Goal: Navigation & Orientation: Find specific page/section

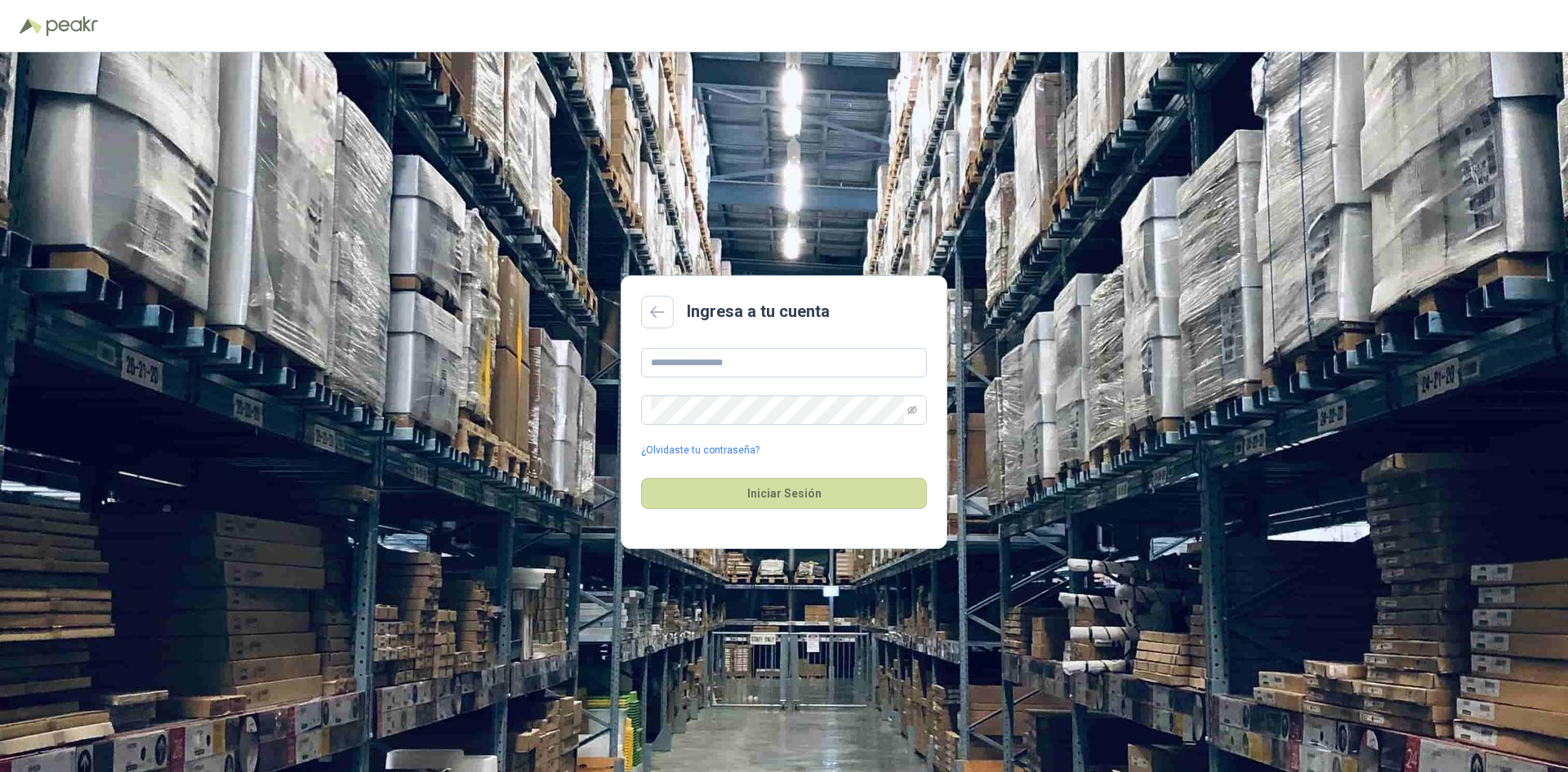
type input "**********"
click at [641, 478] on button "Iniciar Sesión" at bounding box center [784, 494] width 286 height 31
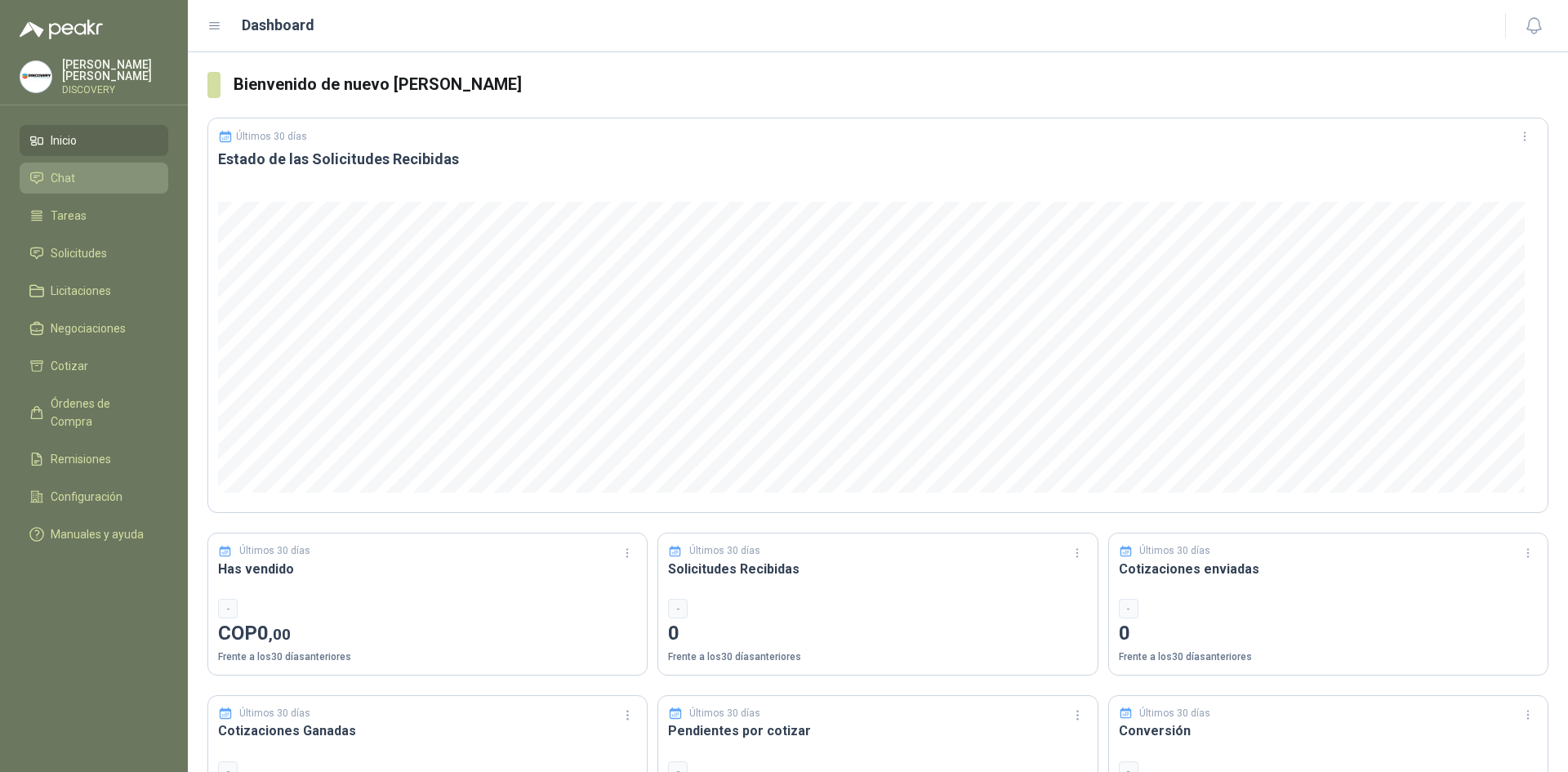
click at [73, 179] on span "Chat" at bounding box center [63, 178] width 25 height 18
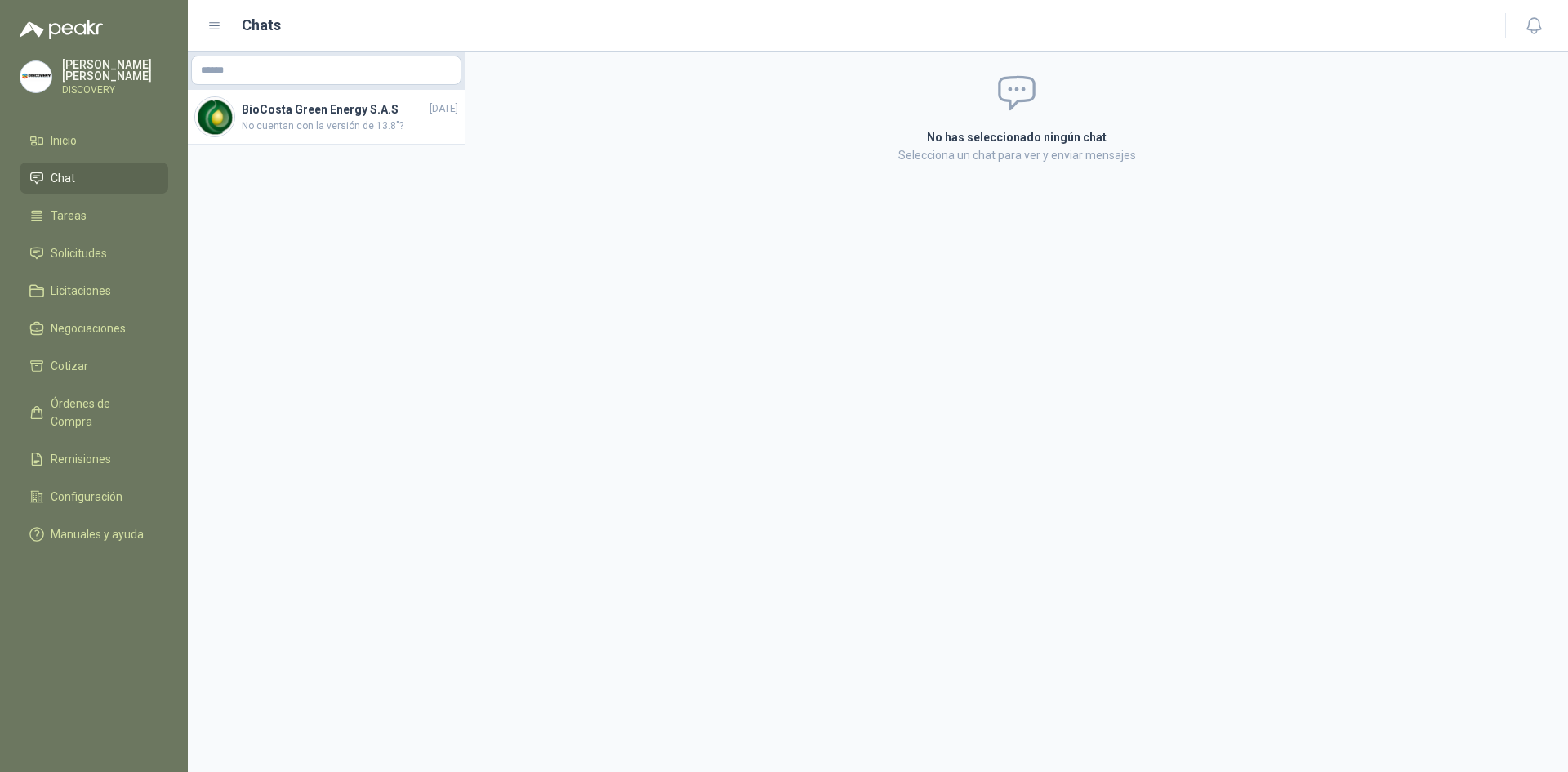
click at [72, 196] on ul "Inicio Chat Tareas Solicitudes Licitaciones Negociaciones Cotizar Órdenes de Co…" at bounding box center [93, 341] width 188 height 431
click at [54, 217] on span "Tareas" at bounding box center [69, 215] width 36 height 18
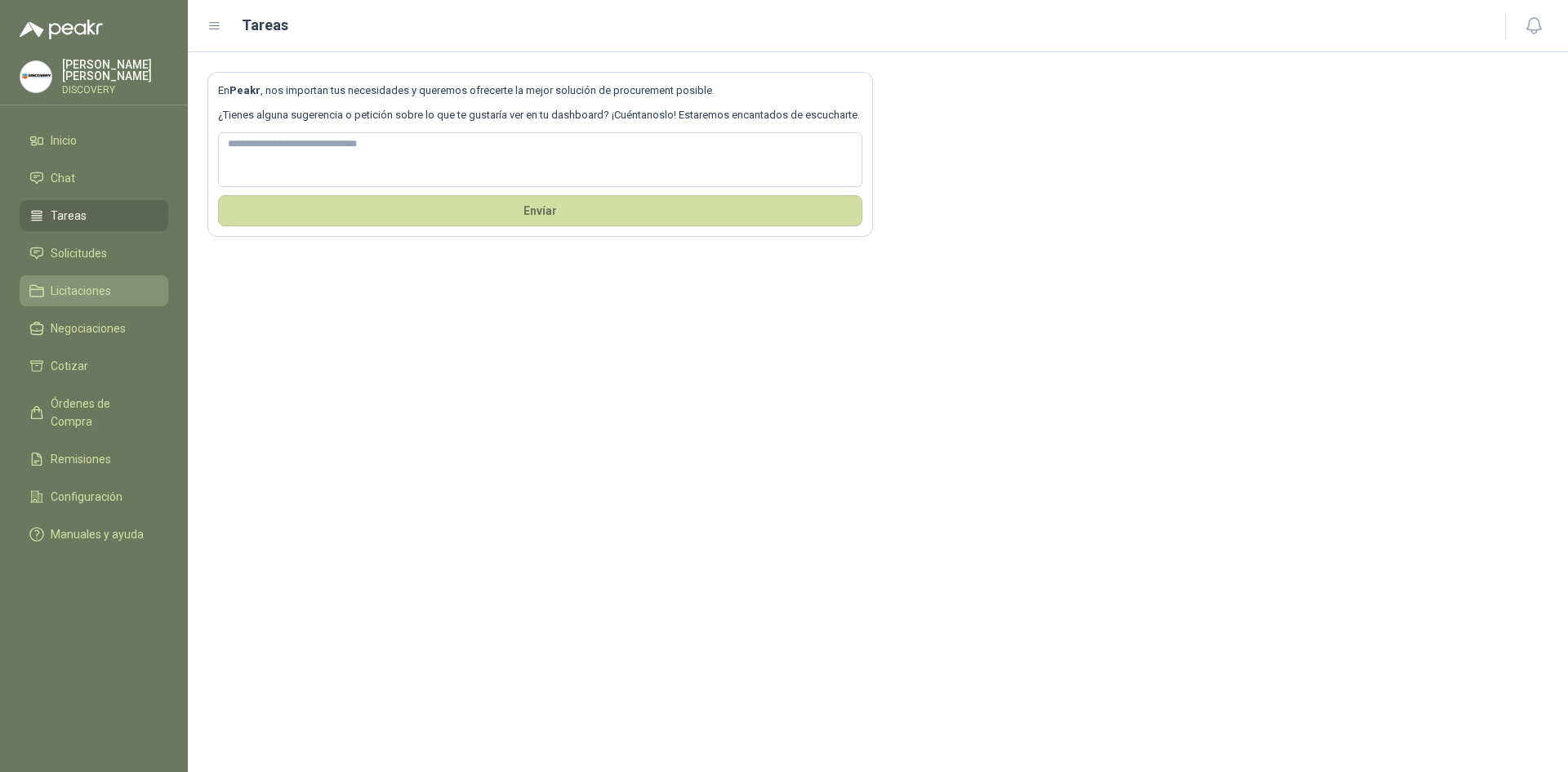
click at [56, 275] on link "Licitaciones" at bounding box center [94, 291] width 149 height 31
click at [70, 251] on span "Solicitudes" at bounding box center [79, 253] width 56 height 18
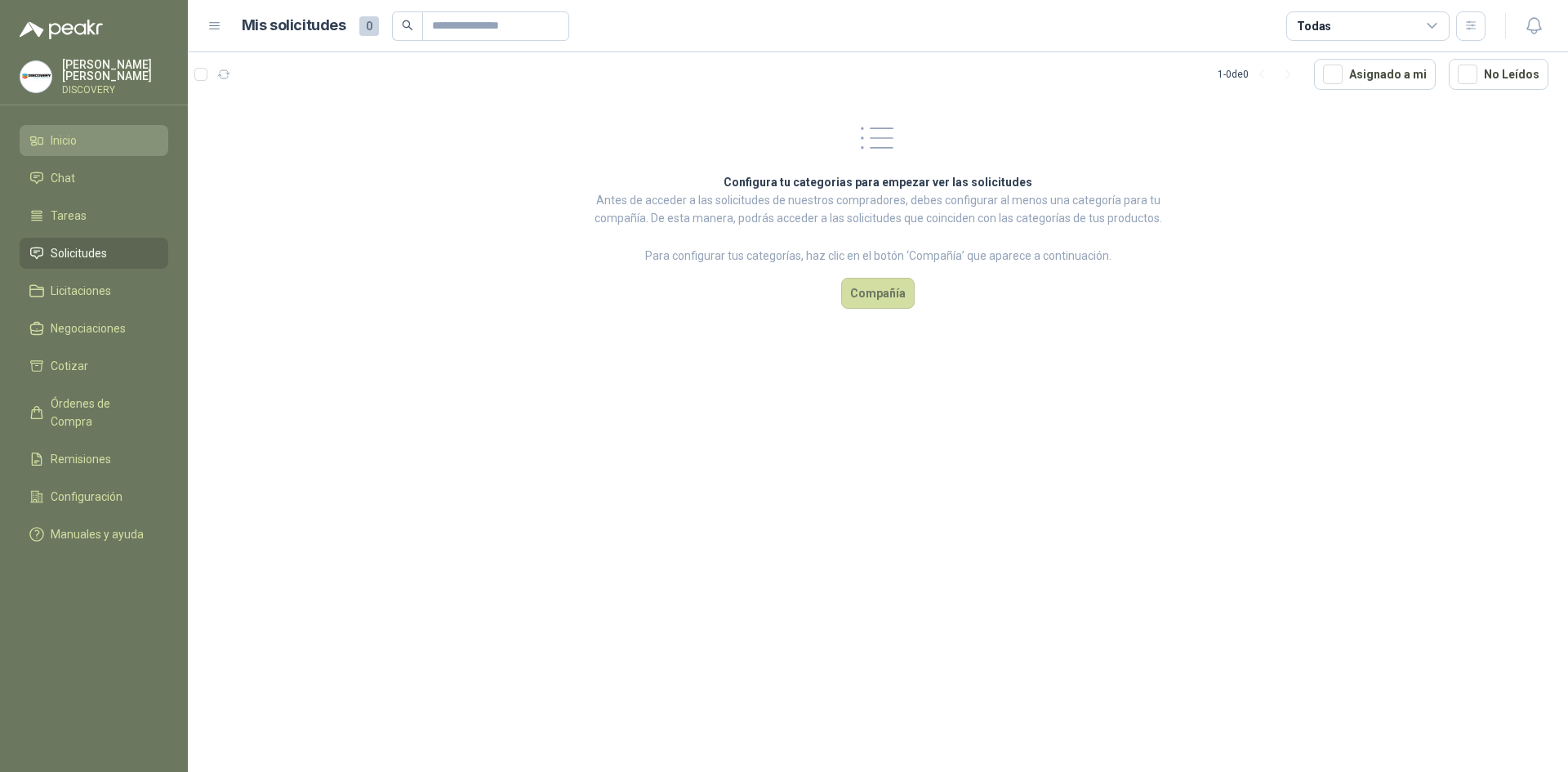
click at [96, 143] on li "Inicio" at bounding box center [94, 141] width 129 height 18
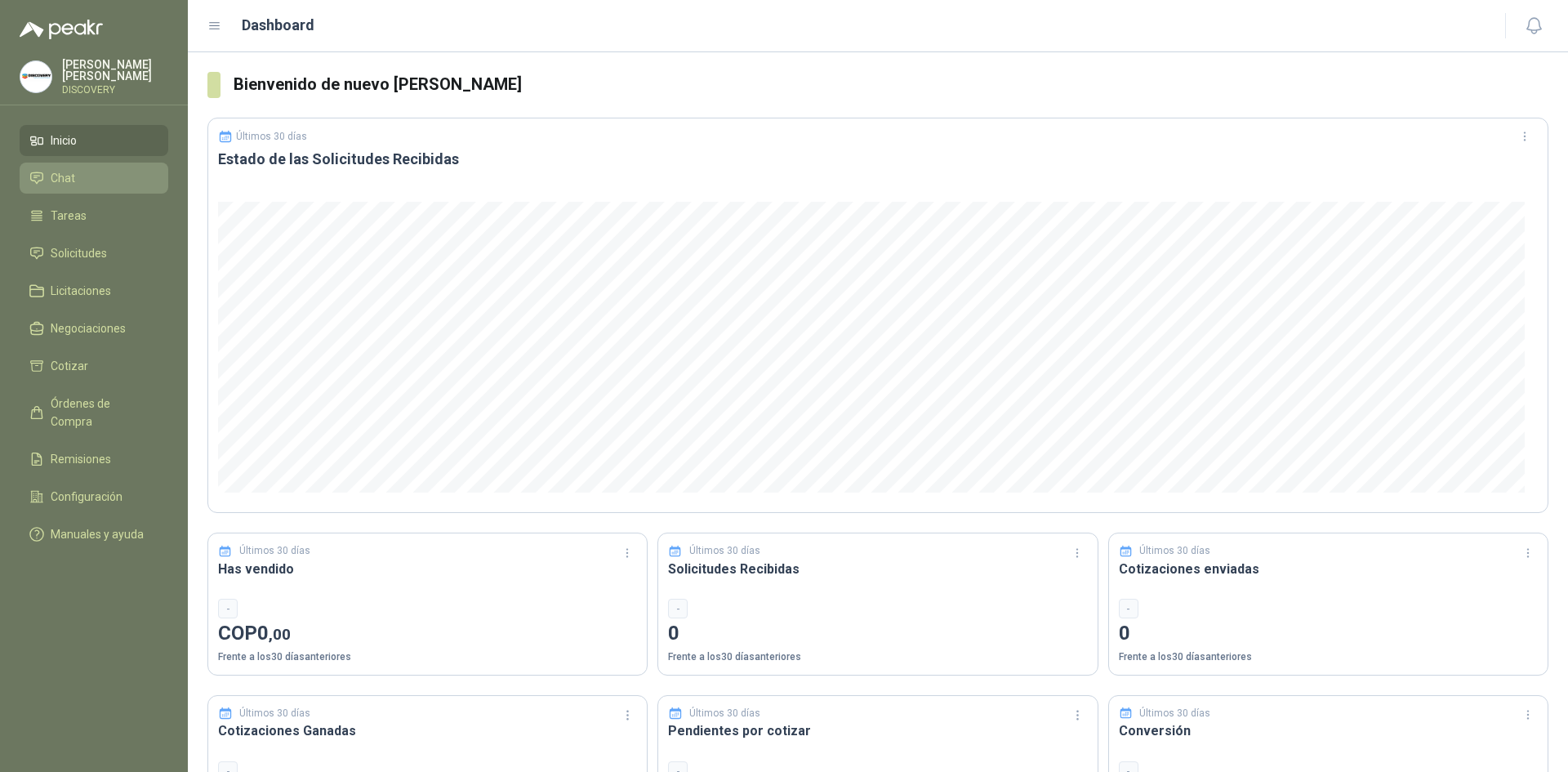
click at [80, 185] on link "Chat" at bounding box center [94, 178] width 149 height 31
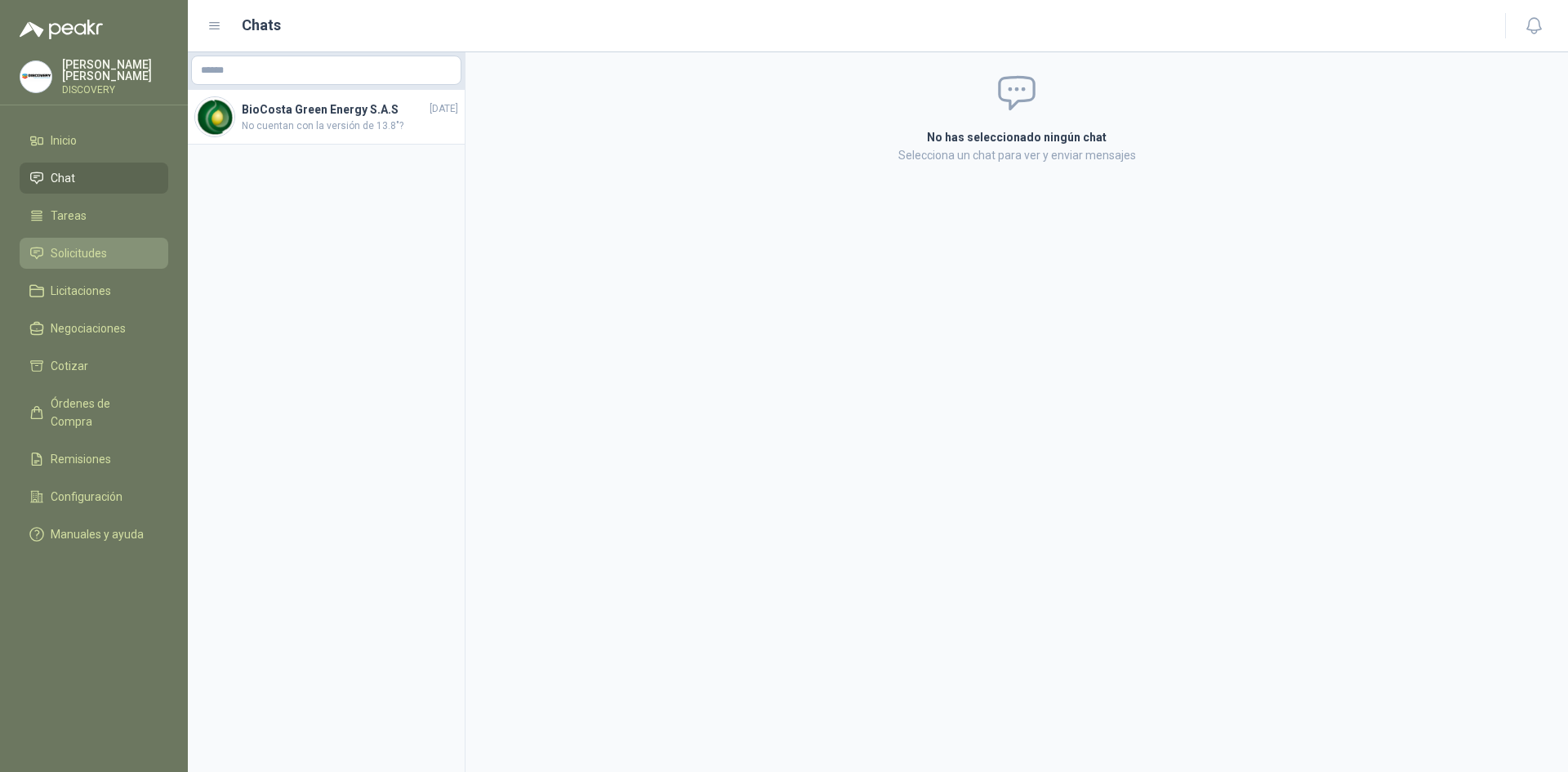
click at [76, 249] on span "Solicitudes" at bounding box center [79, 253] width 56 height 18
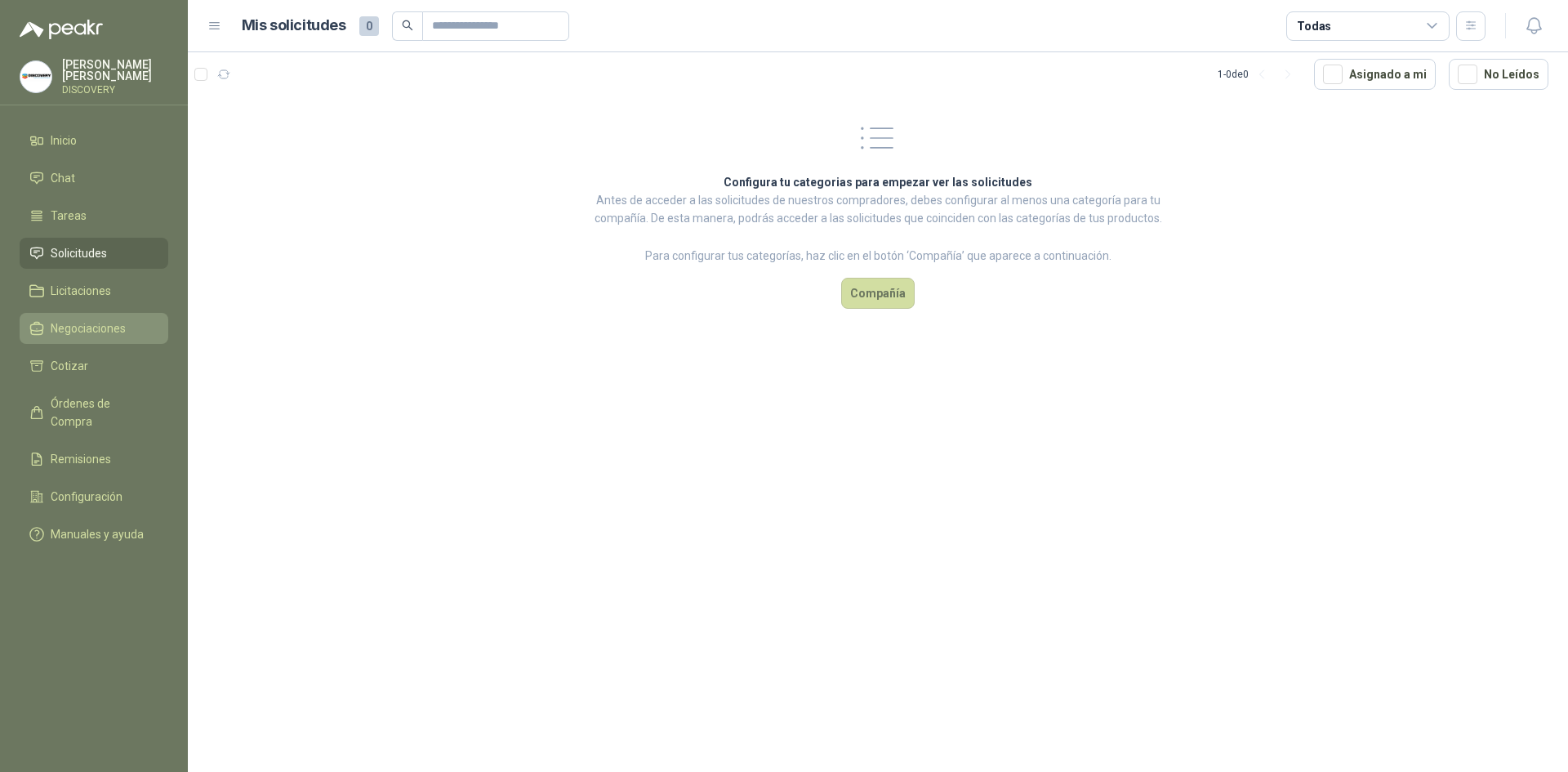
click at [101, 320] on span "Negociaciones" at bounding box center [88, 328] width 75 height 18
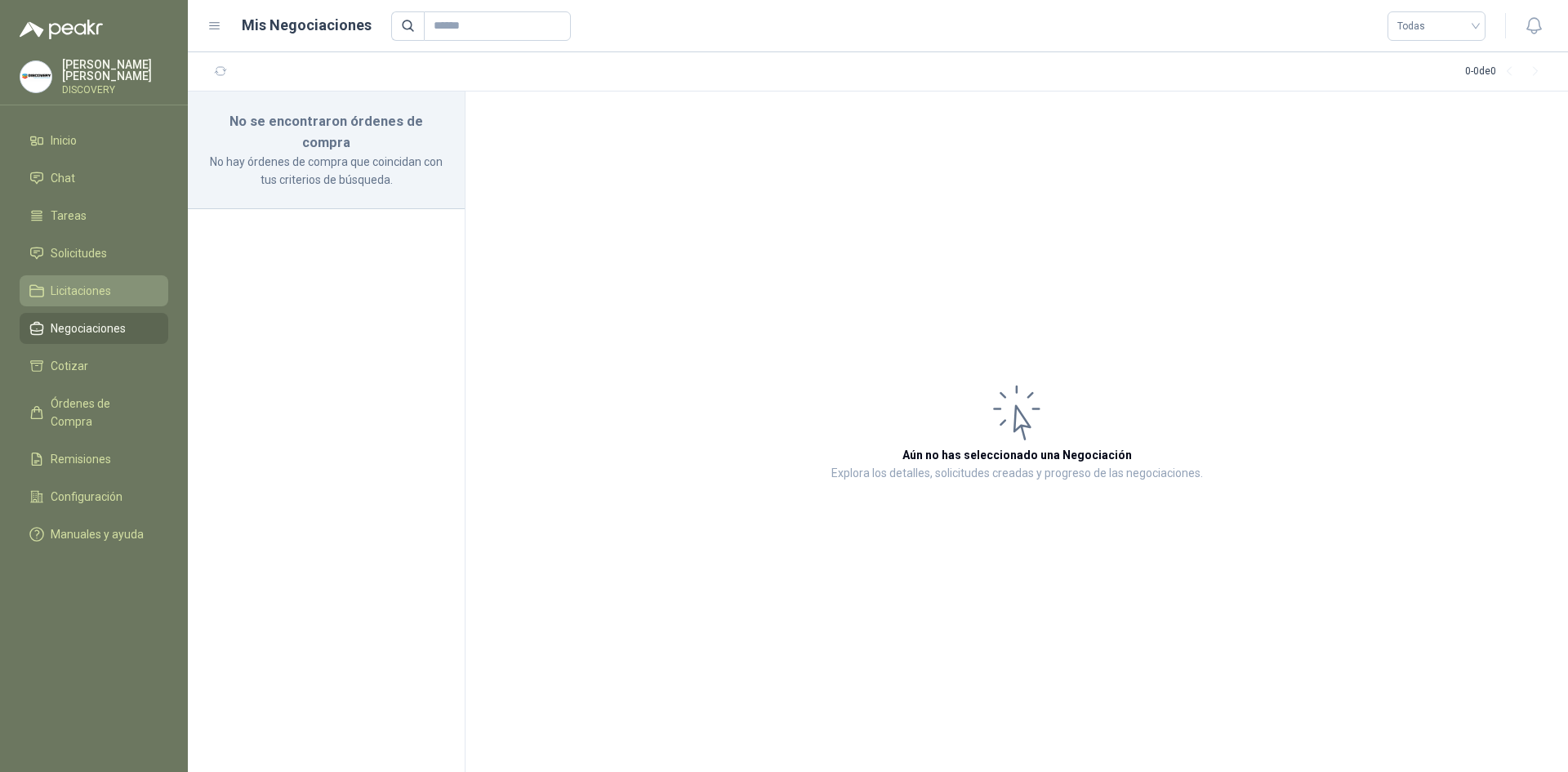
click at [97, 282] on span "Licitaciones" at bounding box center [81, 291] width 61 height 18
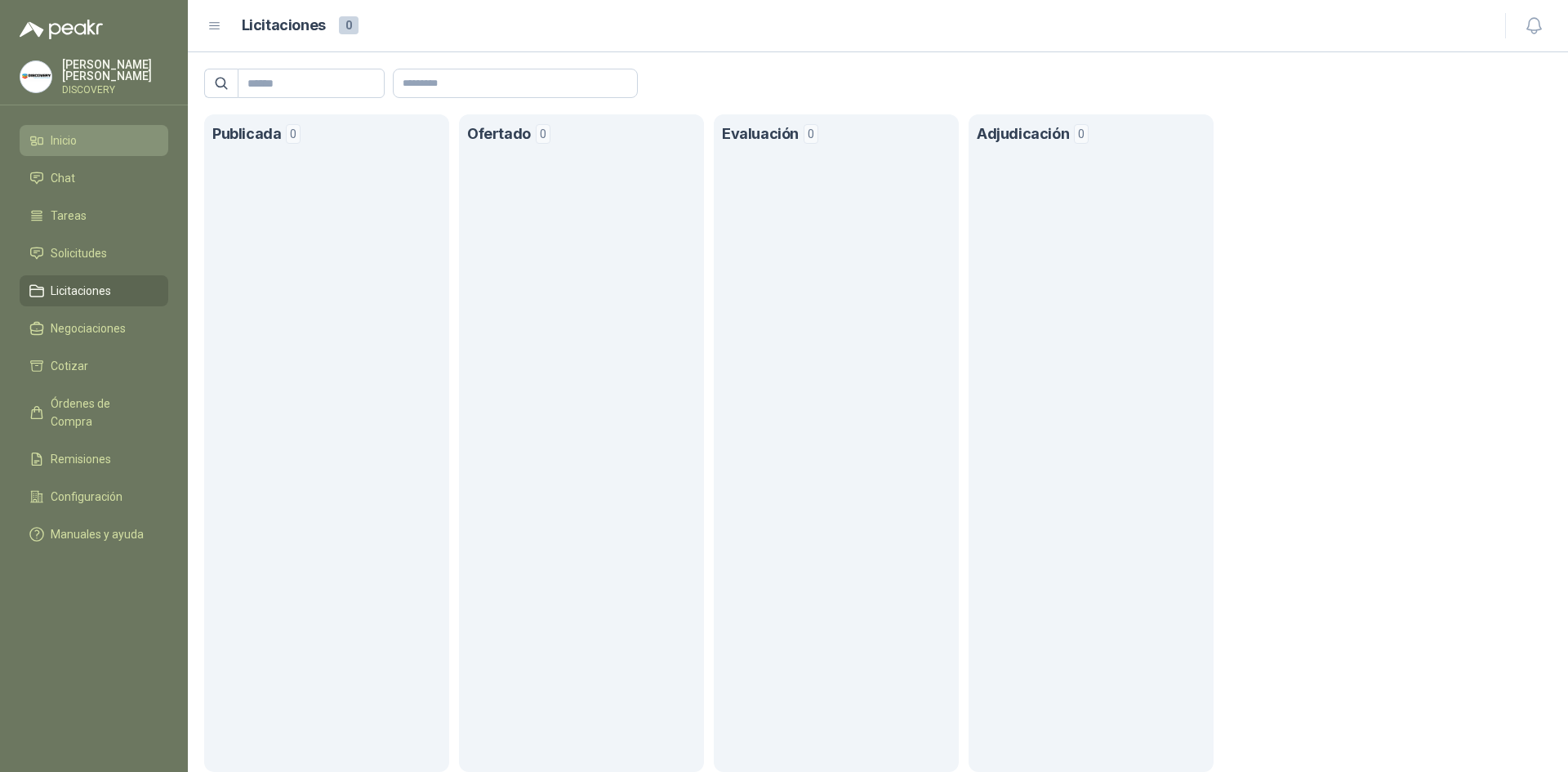
click at [79, 127] on link "Inicio" at bounding box center [94, 141] width 149 height 31
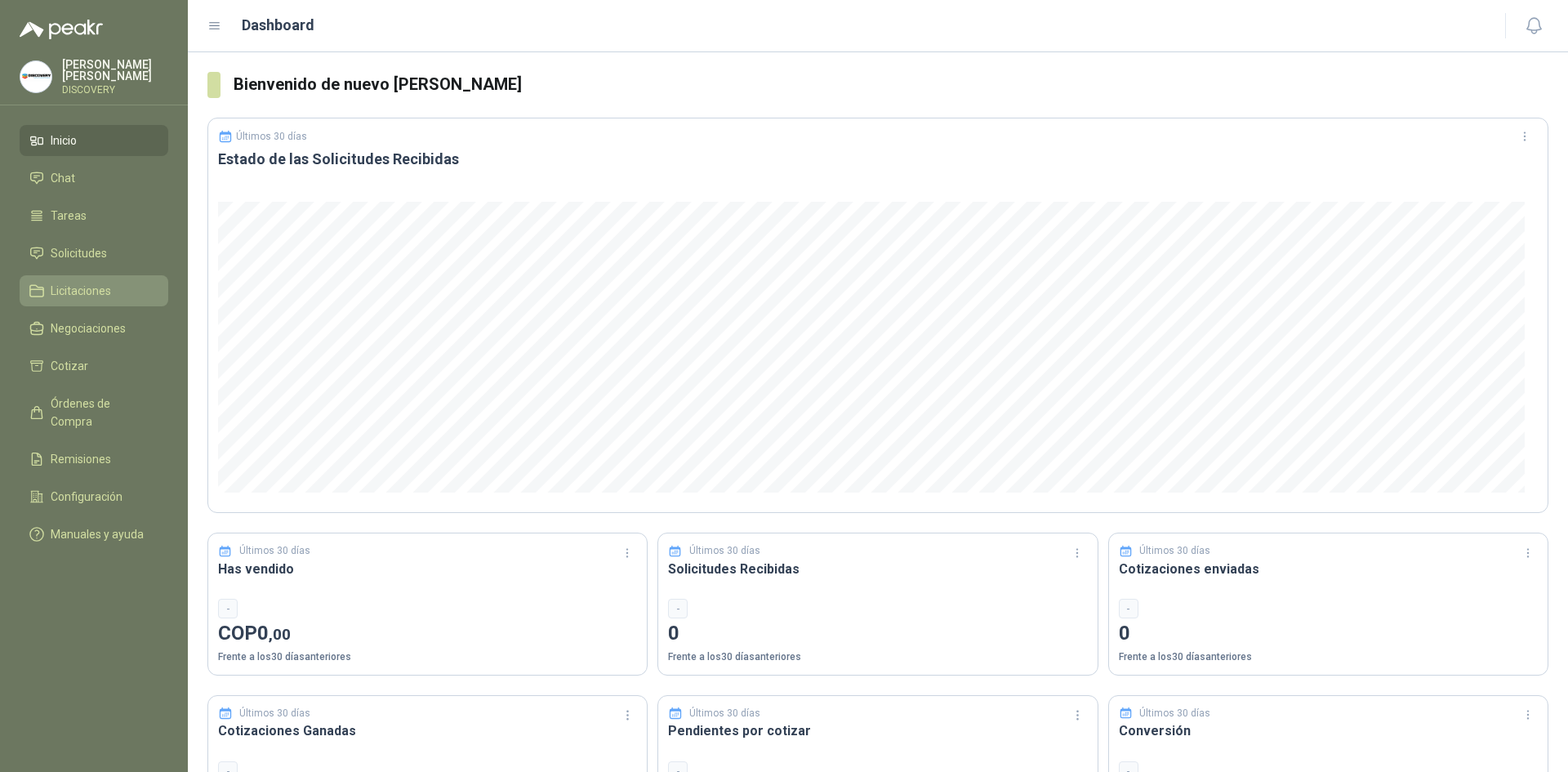
click at [51, 284] on span "Licitaciones" at bounding box center [81, 291] width 61 height 18
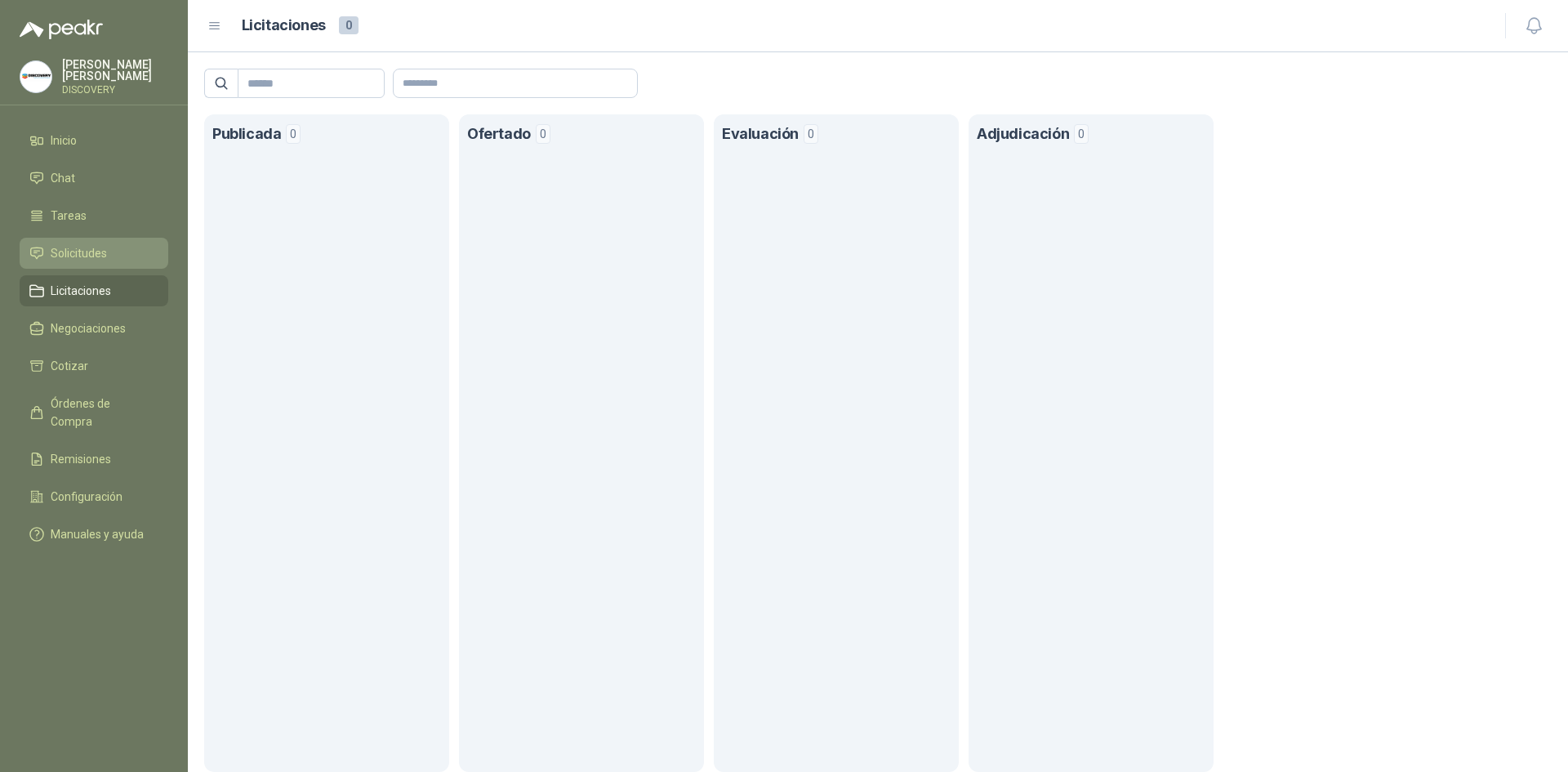
click at [53, 259] on link "Solicitudes" at bounding box center [94, 253] width 149 height 31
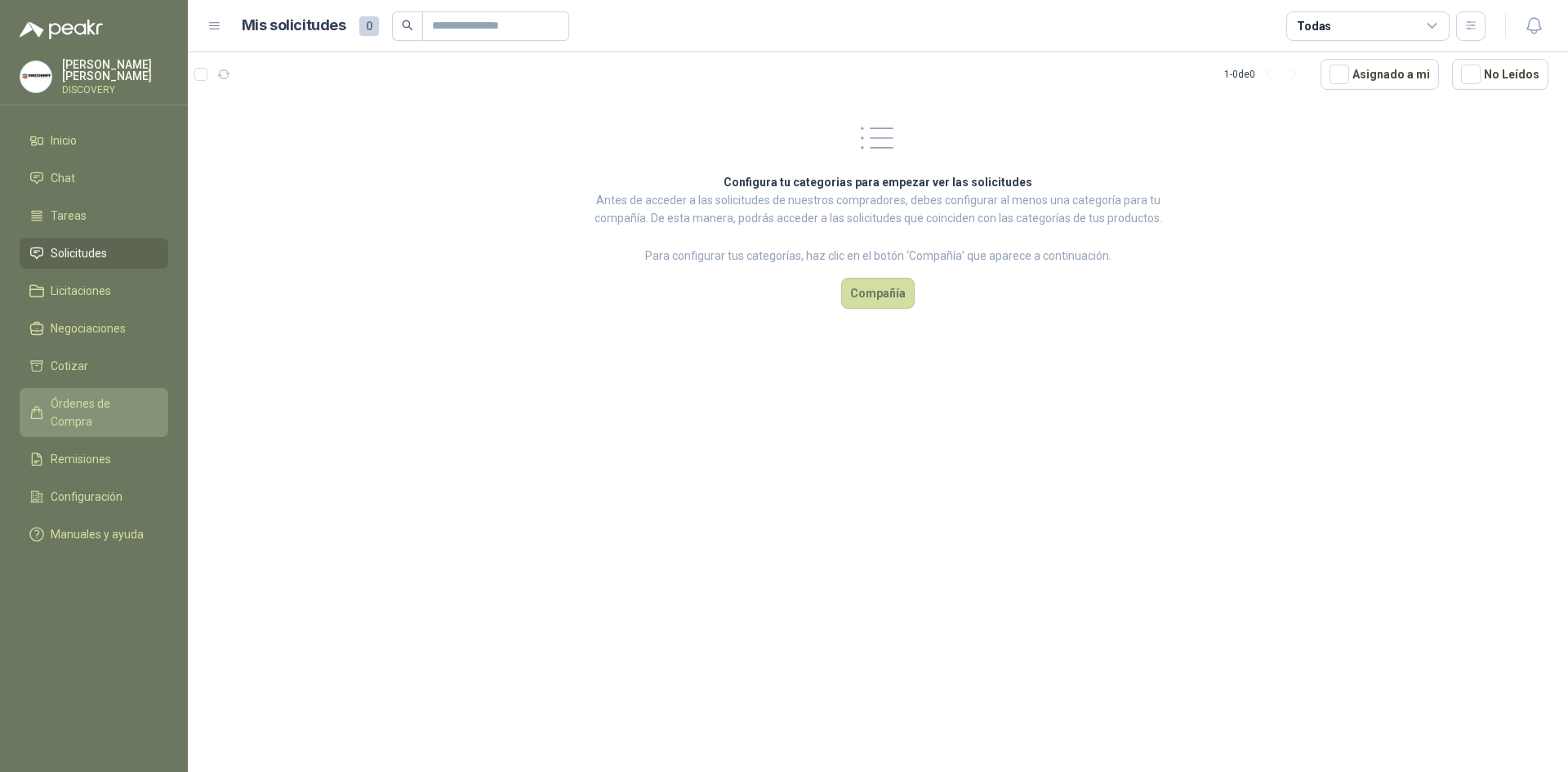
click at [85, 391] on link "Órdenes de Compra" at bounding box center [94, 413] width 149 height 49
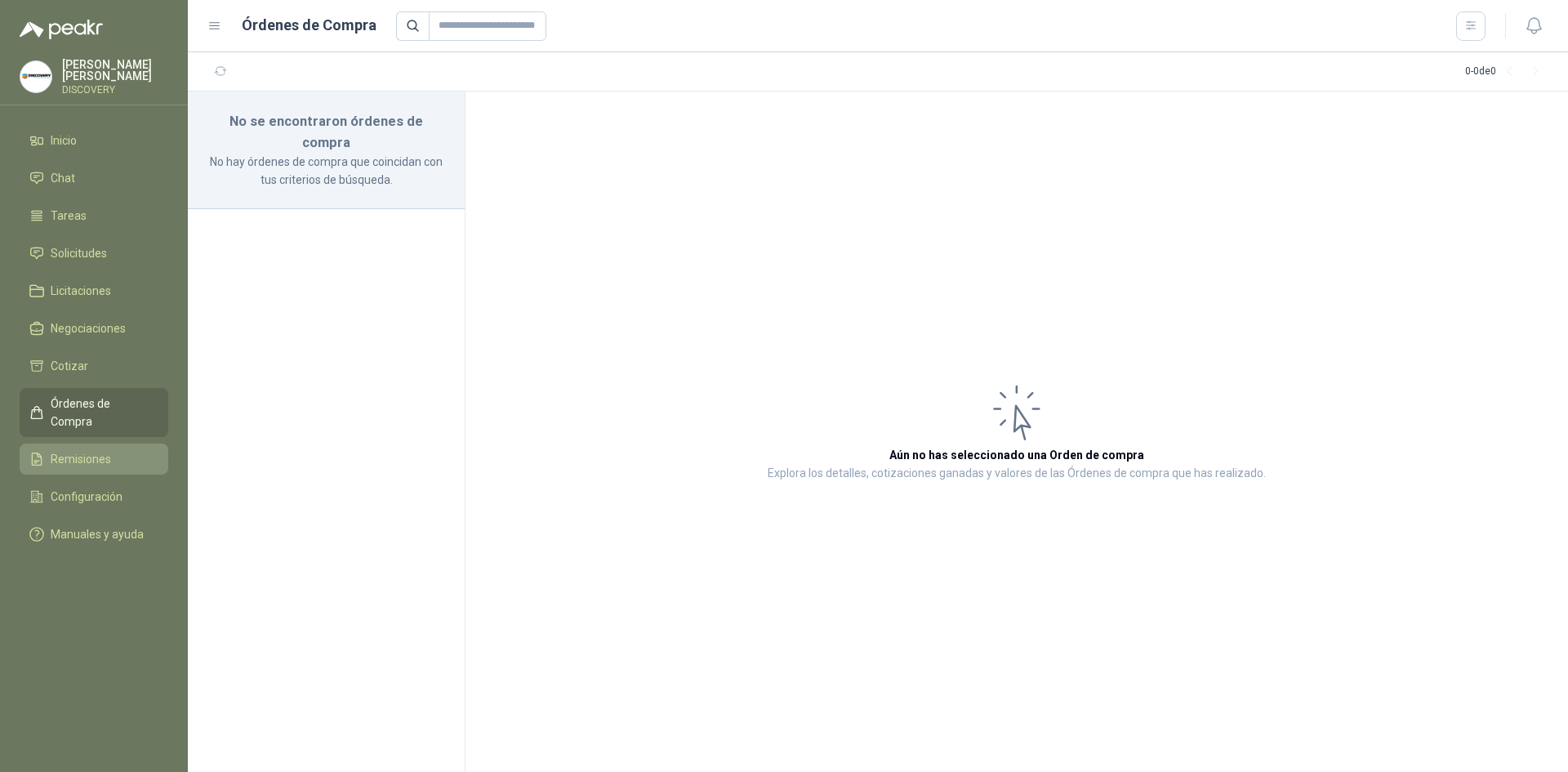
click at [70, 450] on span "Remisiones" at bounding box center [81, 459] width 61 height 18
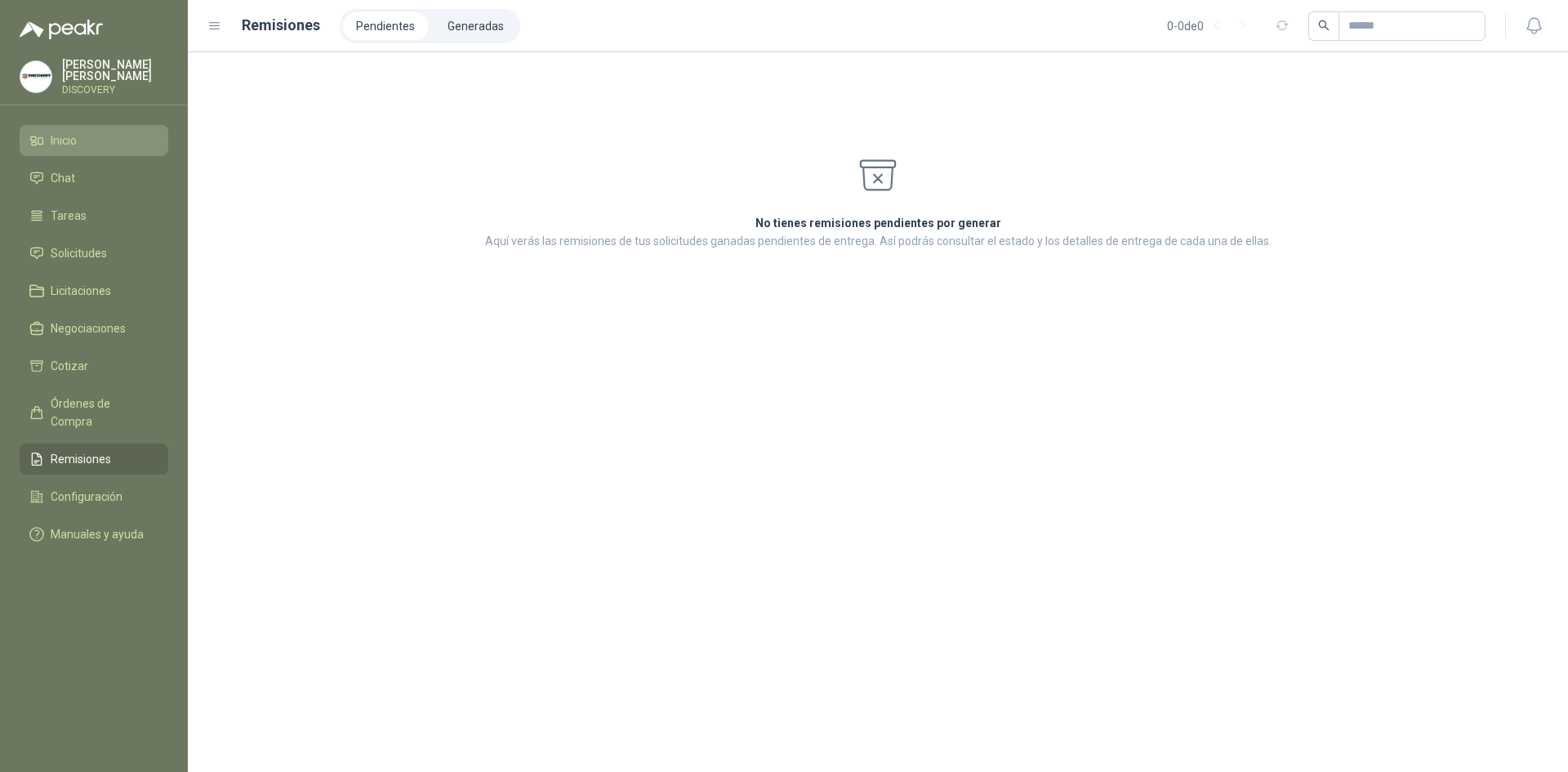
click at [64, 136] on span "Inicio" at bounding box center [64, 141] width 26 height 18
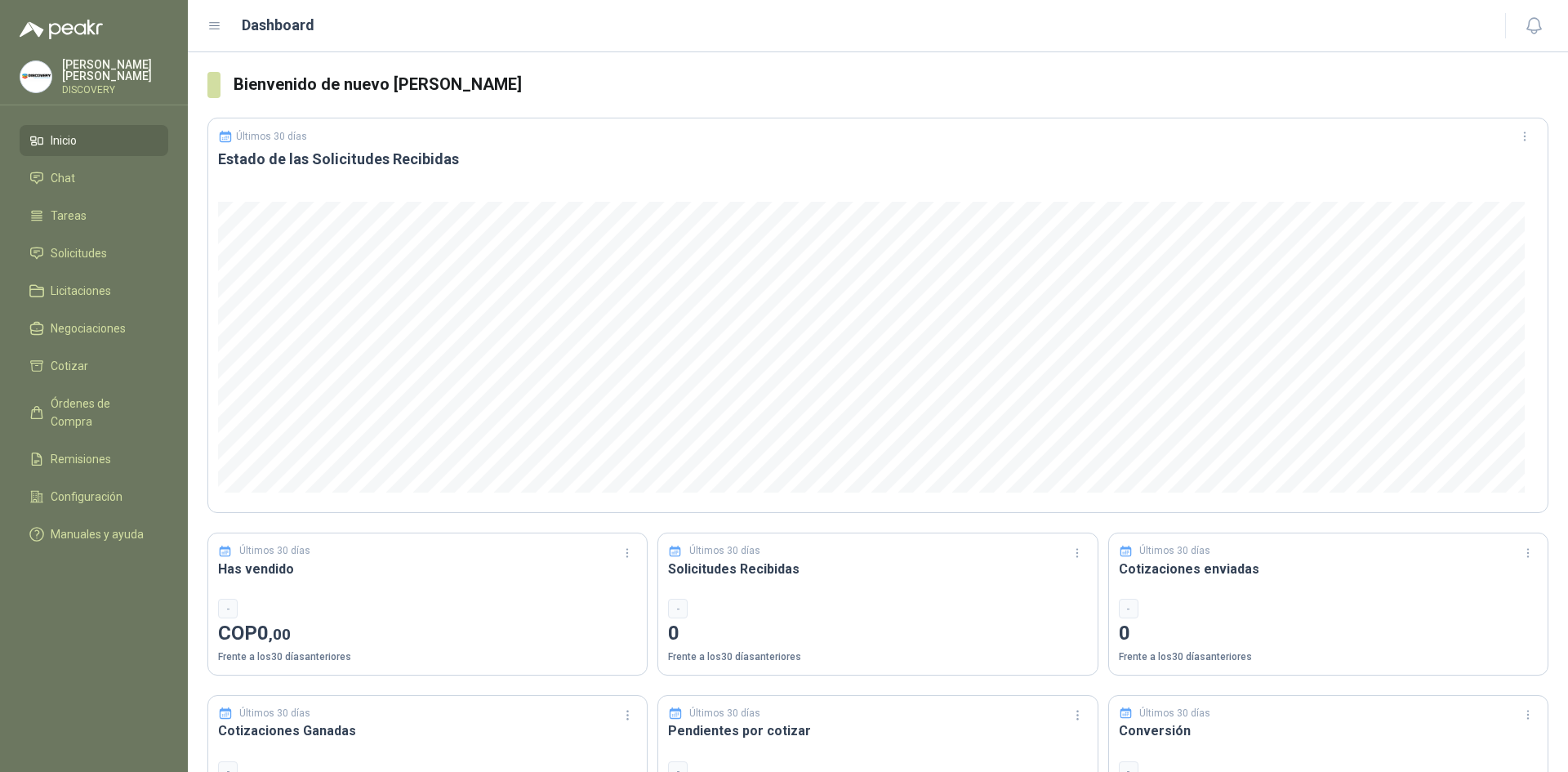
click at [77, 228] on ul "Inicio Chat Tareas Solicitudes Licitaciones Negociaciones Cotizar Órdenes de Co…" at bounding box center [93, 341] width 188 height 431
click at [88, 213] on li "Tareas" at bounding box center [94, 215] width 129 height 18
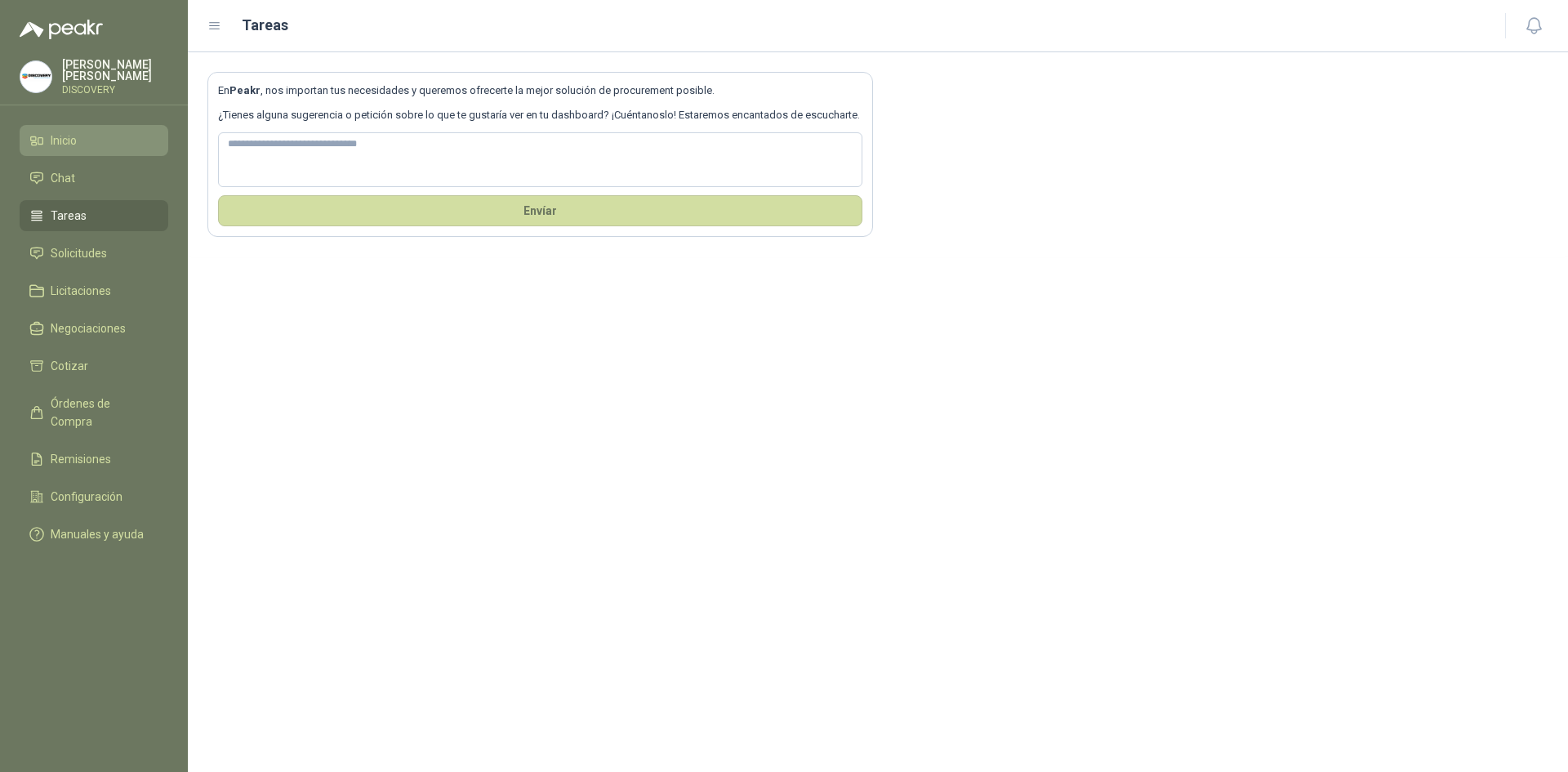
click at [111, 135] on li "Inicio" at bounding box center [94, 141] width 129 height 18
